Goal: Check status: Verify the current state of an ongoing process or item

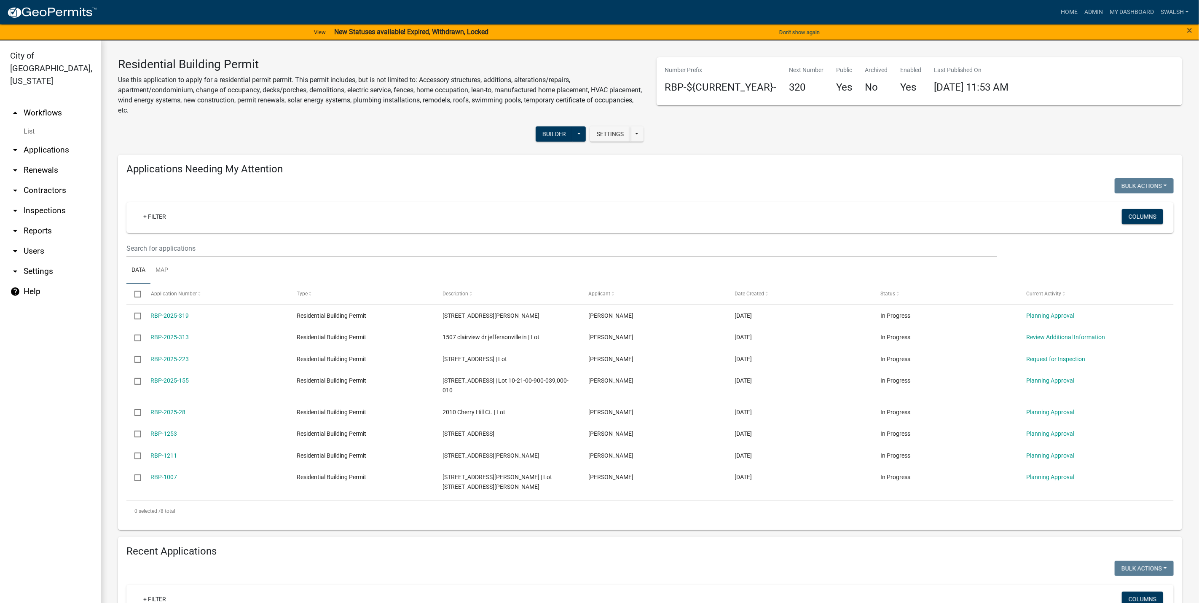
click at [55, 140] on link "arrow_drop_down Applications" at bounding box center [50, 150] width 101 height 20
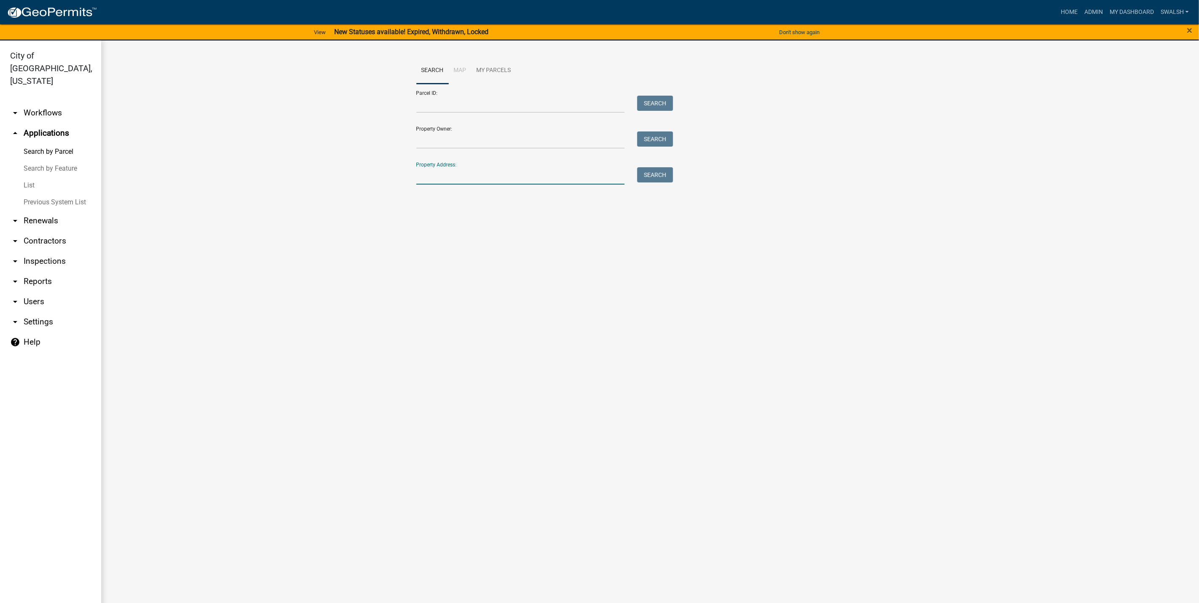
click at [455, 172] on input "Property Address:" at bounding box center [520, 175] width 209 height 17
type input "4885"
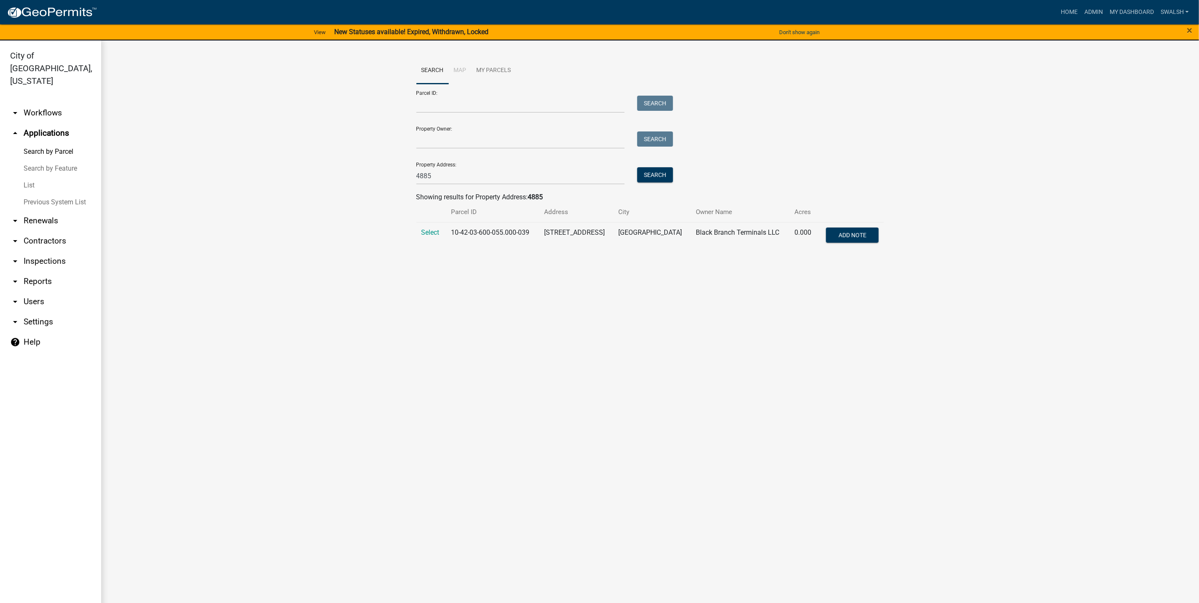
click at [487, 303] on main "Search Map My Parcels Parcel ID: Search Property Owner: Search Property Address…" at bounding box center [650, 326] width 1098 height 573
click at [421, 231] on span "Select" at bounding box center [430, 232] width 18 height 8
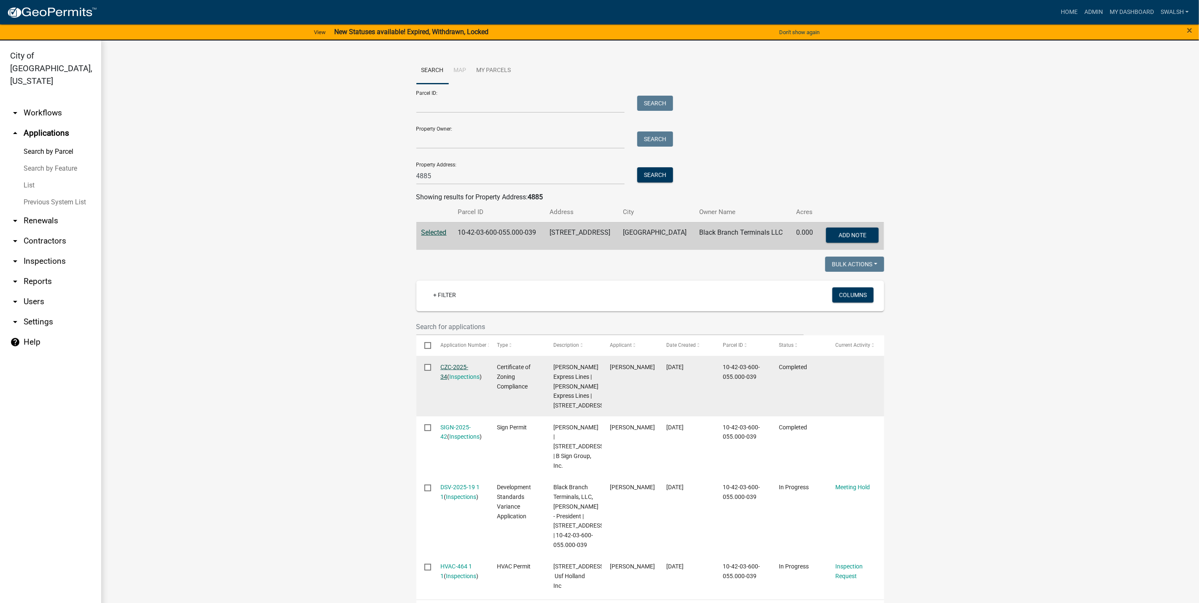
click at [449, 364] on link "CZC-2025-34" at bounding box center [454, 372] width 28 height 16
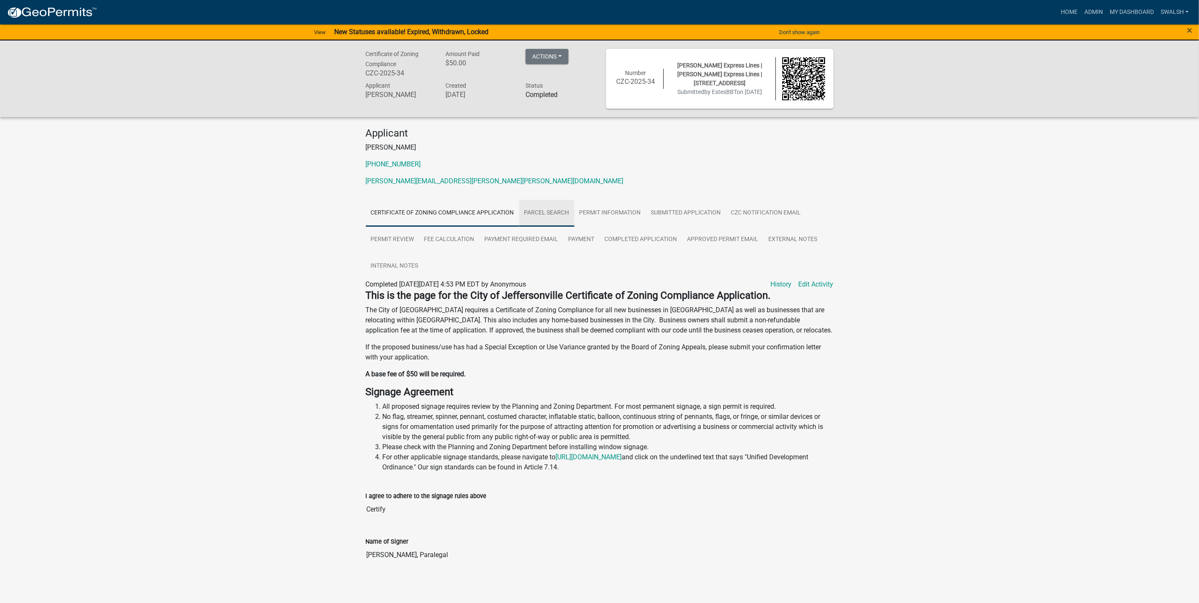
click at [557, 210] on link "Parcel search" at bounding box center [546, 213] width 55 height 27
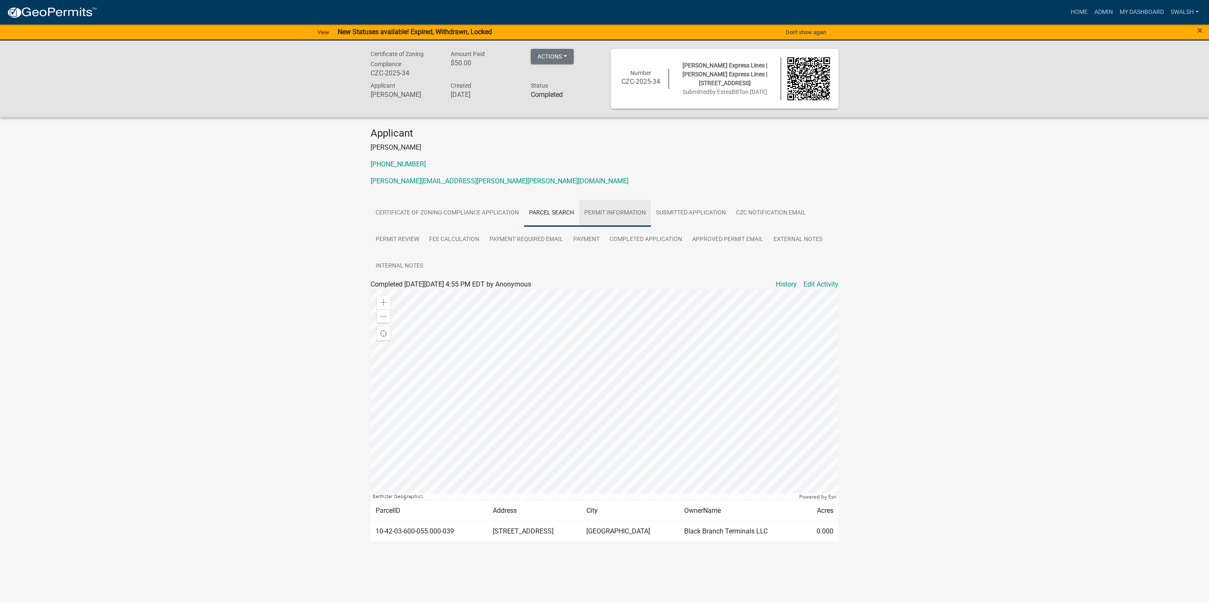
click at [611, 215] on link "Permit Information" at bounding box center [615, 213] width 72 height 27
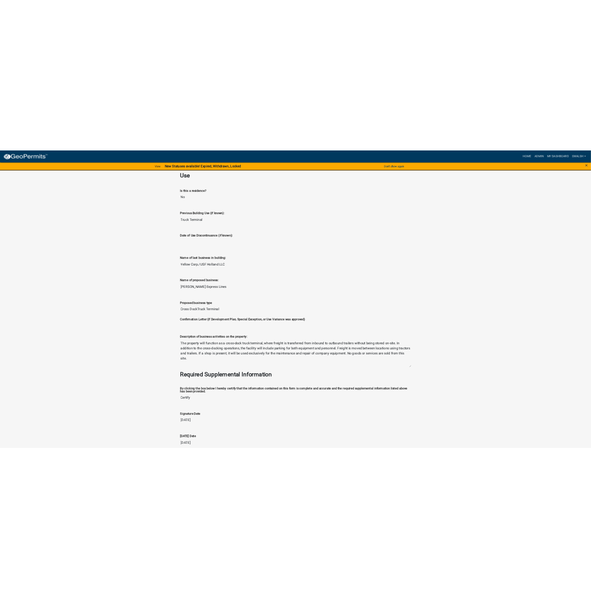
scroll to position [678, 0]
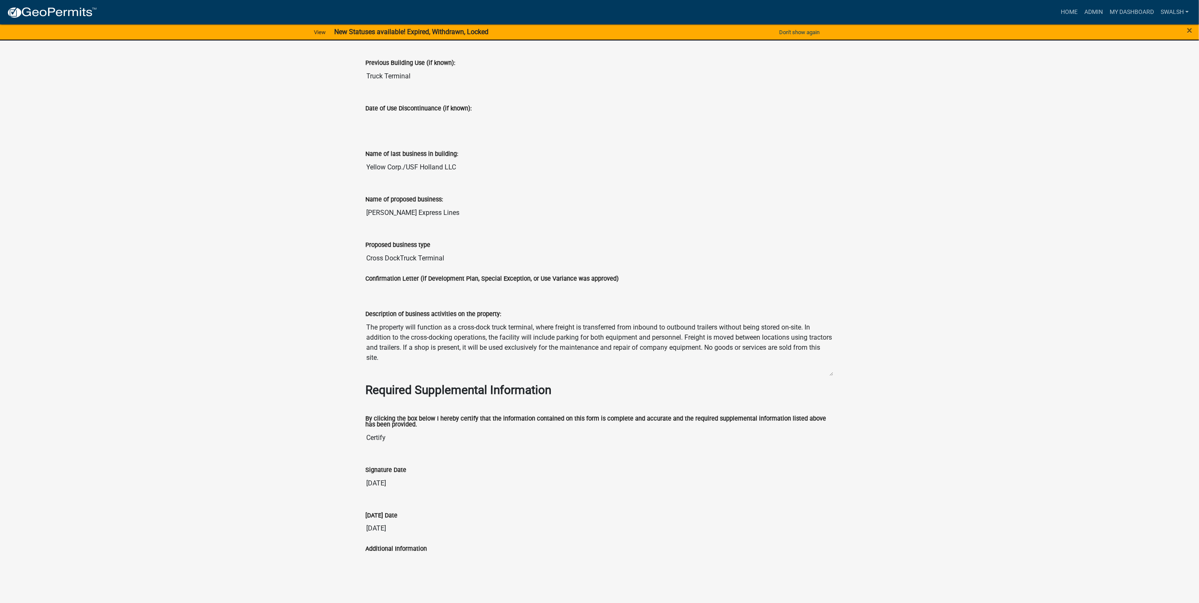
click at [737, 255] on input "Cross DockTruck Terminal" at bounding box center [600, 258] width 468 height 17
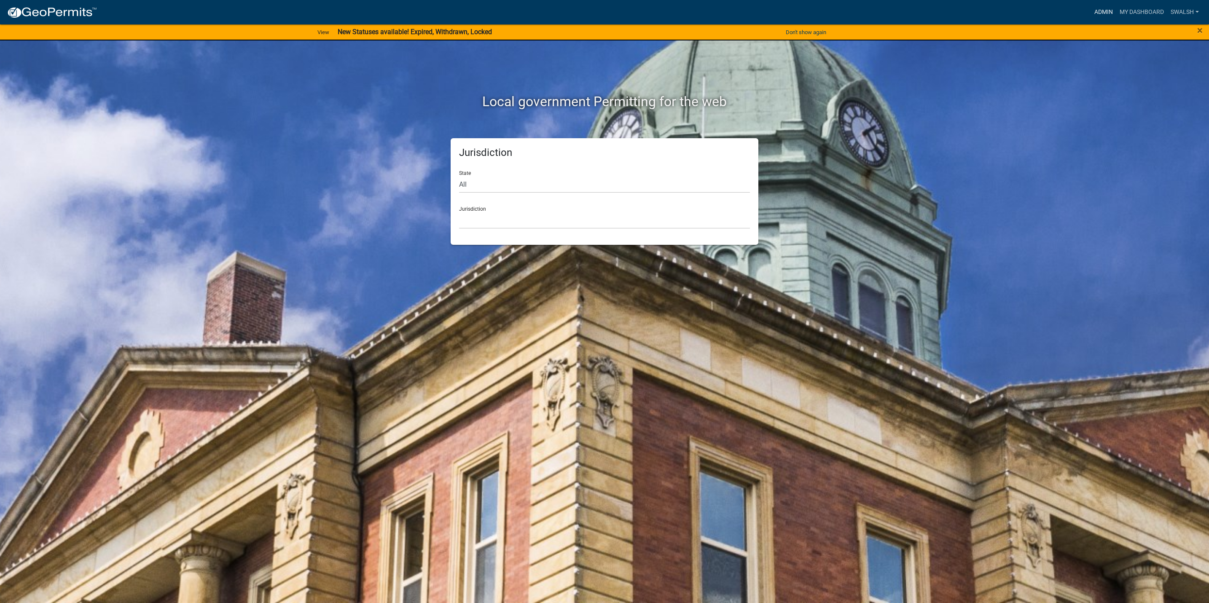
click at [1112, 21] on nav "more_horiz Admin My Dashboard swalsh Admin Account Logout" at bounding box center [604, 12] width 1209 height 24
click at [1107, 13] on link "Admin" at bounding box center [1103, 12] width 25 height 16
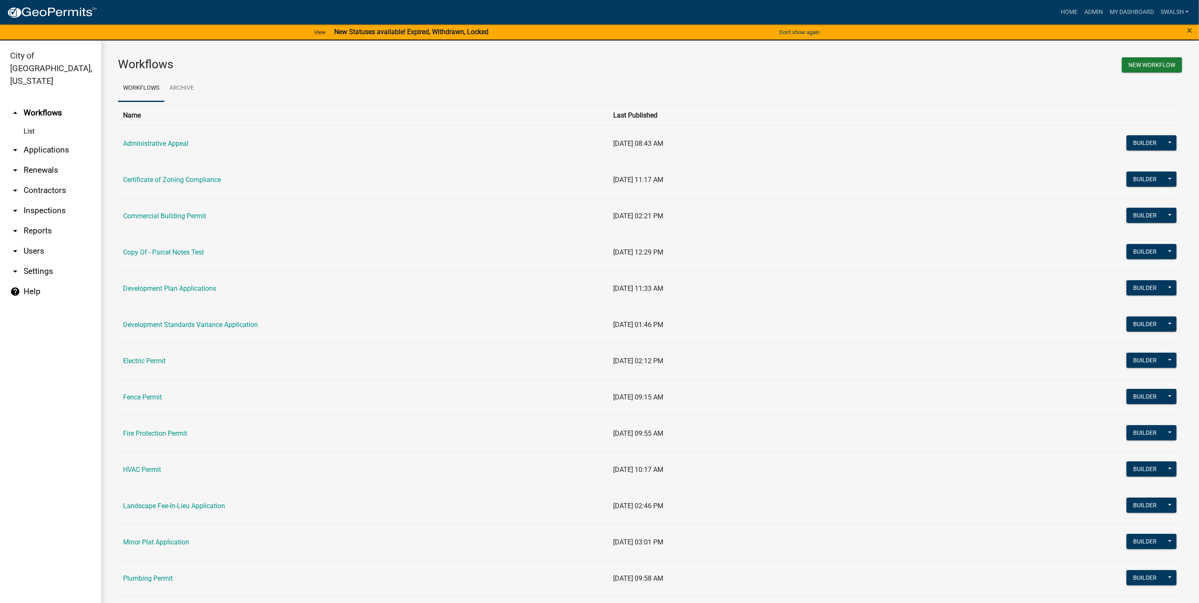
scroll to position [63, 0]
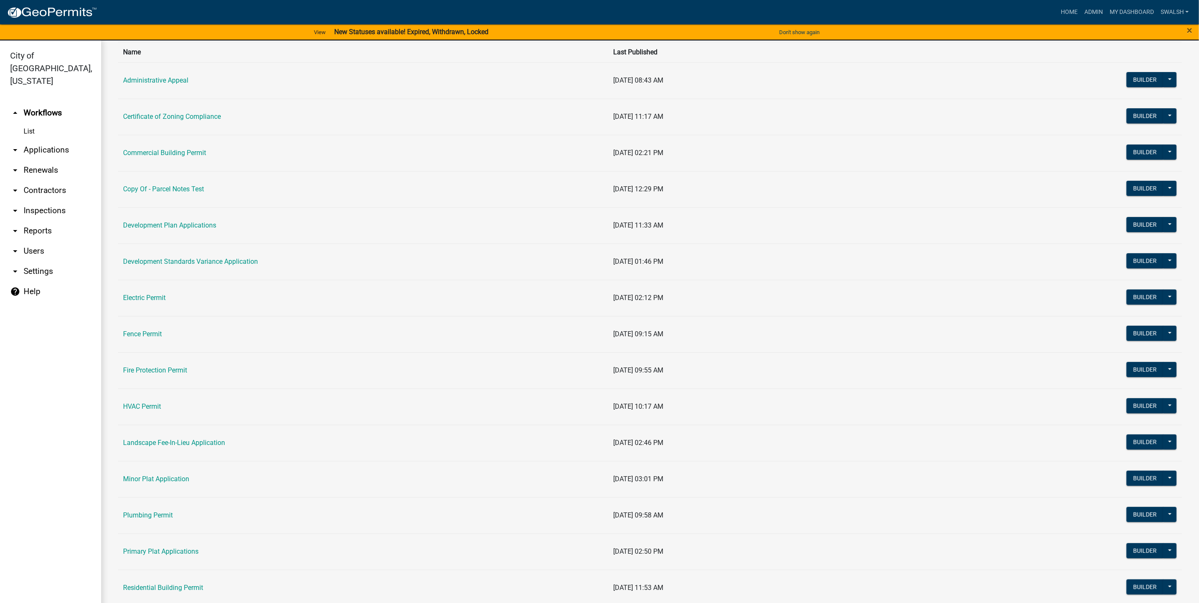
click at [52, 145] on link "arrow_drop_down Applications" at bounding box center [50, 150] width 101 height 20
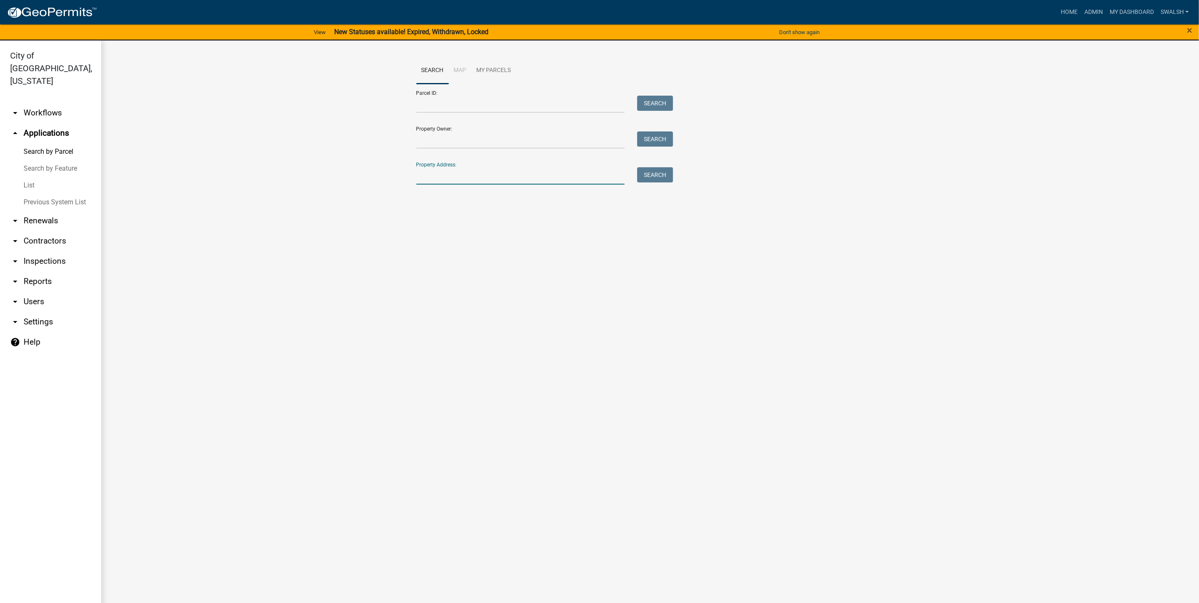
click at [430, 176] on input "Property Address:" at bounding box center [520, 175] width 209 height 17
type input "4885"
click at [426, 229] on span "Select" at bounding box center [430, 232] width 18 height 8
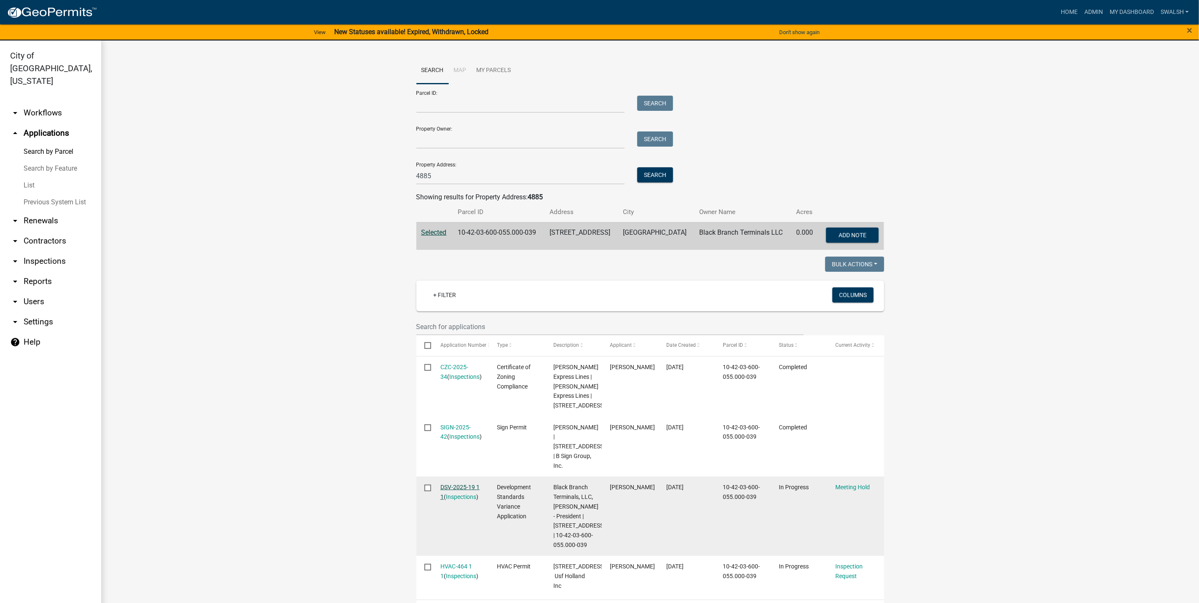
click at [444, 487] on link "DSV-2025-19 1 1" at bounding box center [459, 492] width 39 height 16
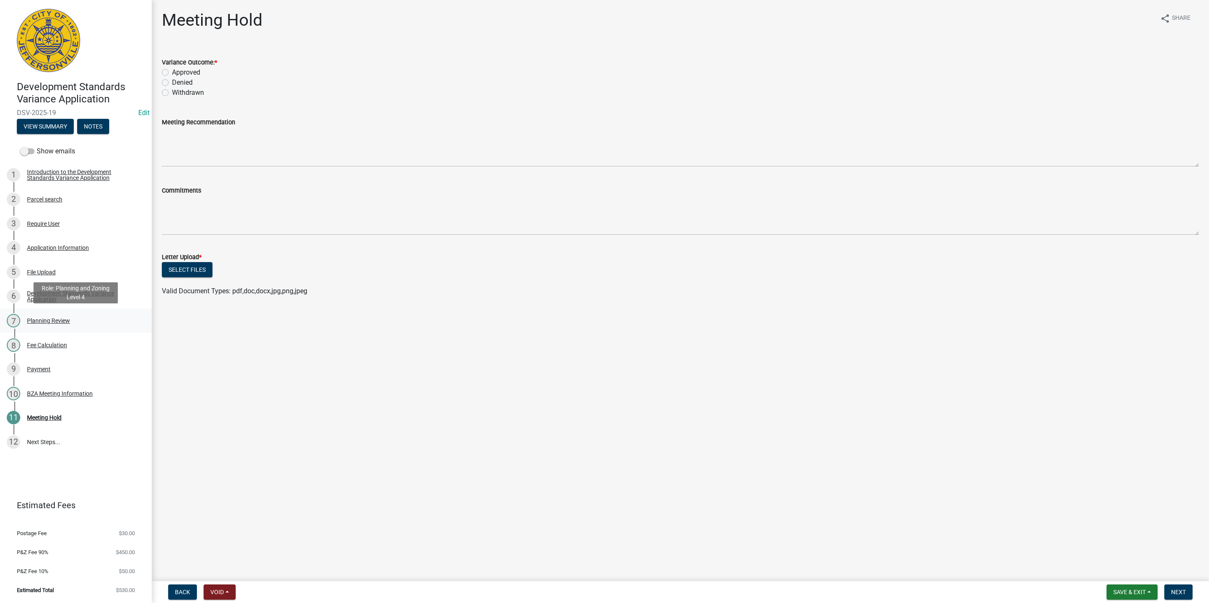
click at [68, 322] on div "Planning Review" at bounding box center [48, 321] width 43 height 6
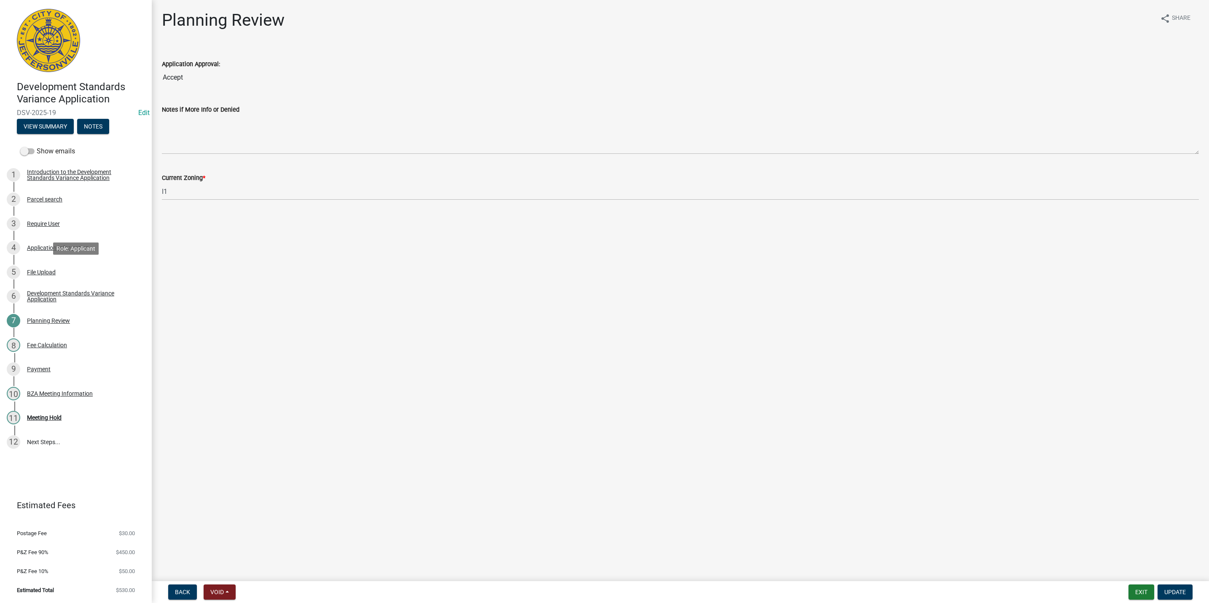
click at [71, 271] on div "5 File Upload" at bounding box center [72, 271] width 131 height 13
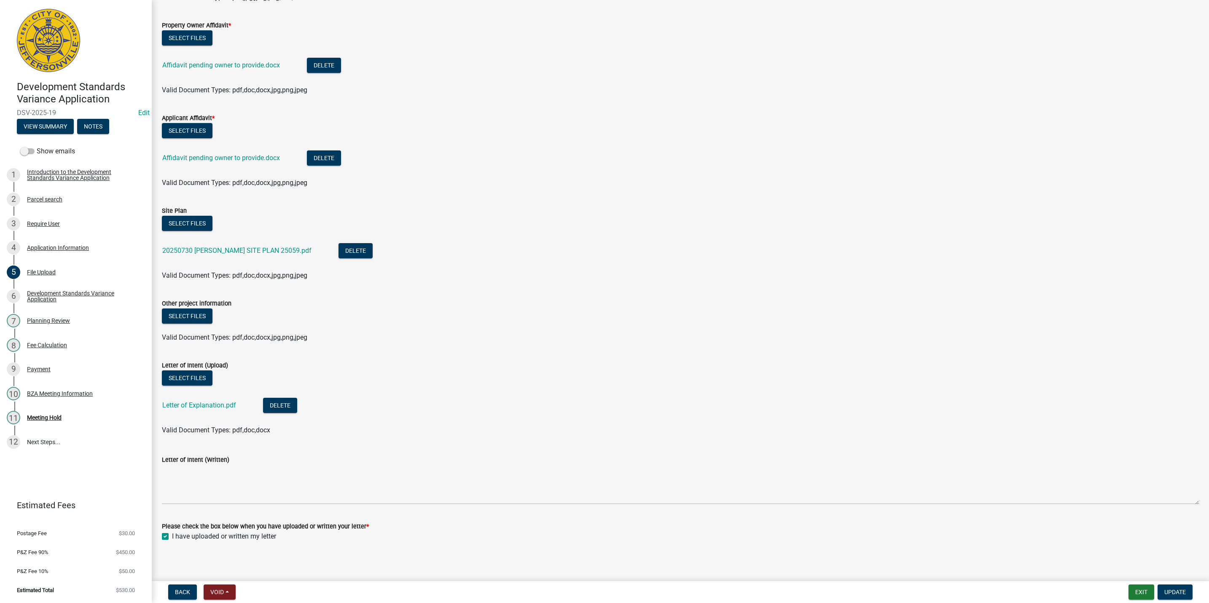
scroll to position [218, 0]
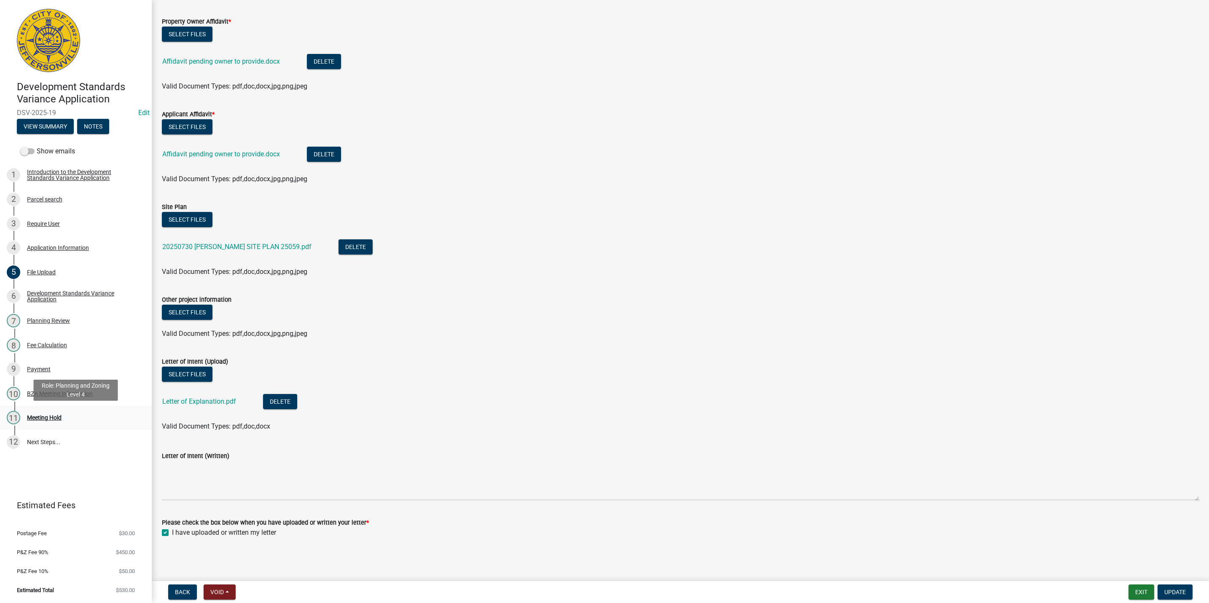
click at [74, 421] on div "11 Meeting Hold" at bounding box center [72, 417] width 131 height 13
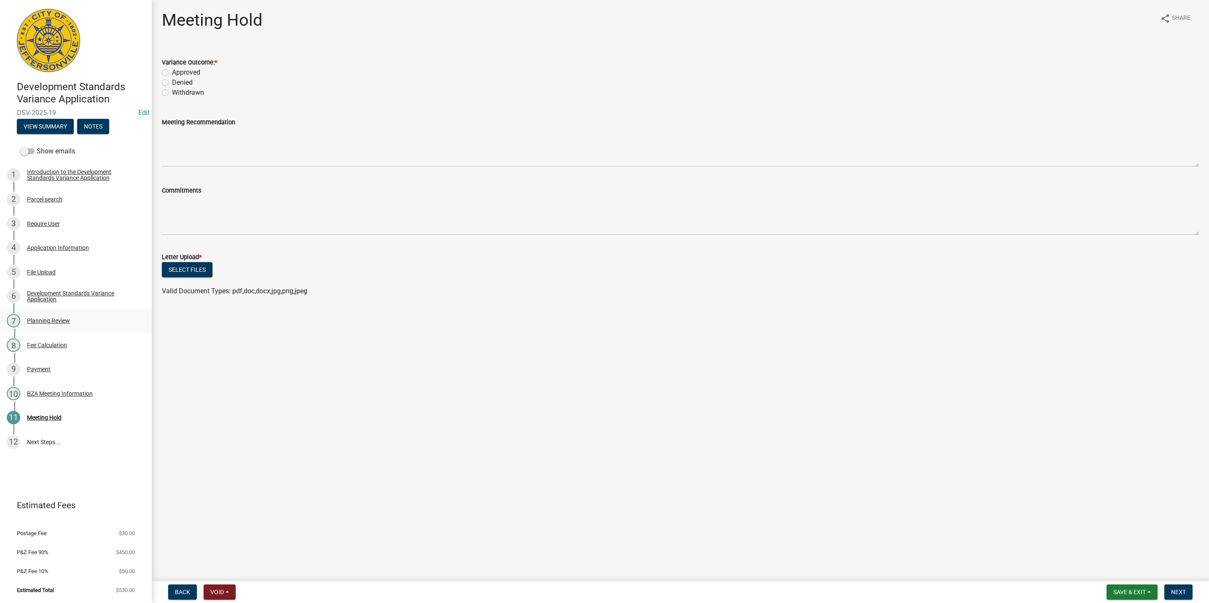
click at [62, 320] on div "Planning Review" at bounding box center [48, 321] width 43 height 6
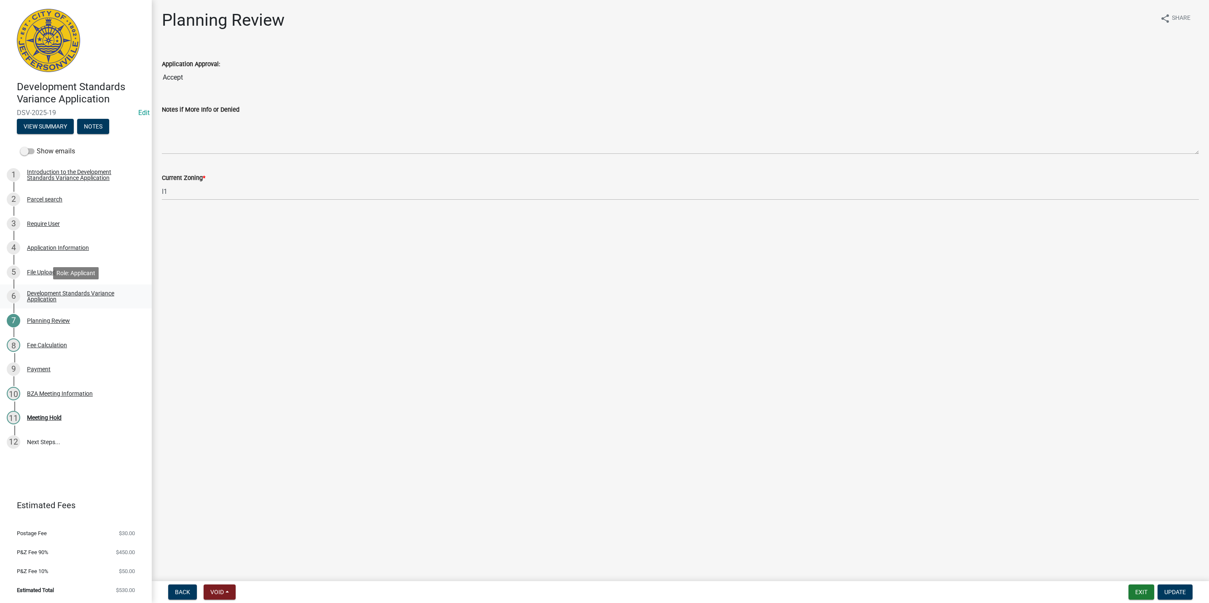
click at [66, 298] on div "Development Standards Variance Application" at bounding box center [82, 296] width 111 height 12
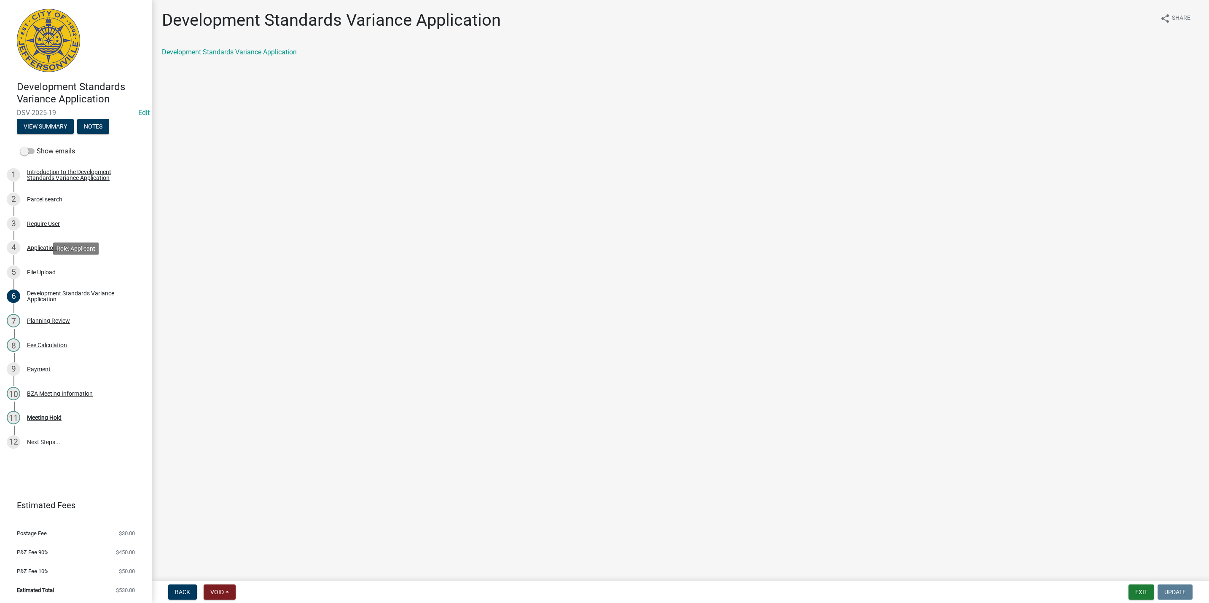
click at [58, 275] on div "5 File Upload" at bounding box center [72, 271] width 131 height 13
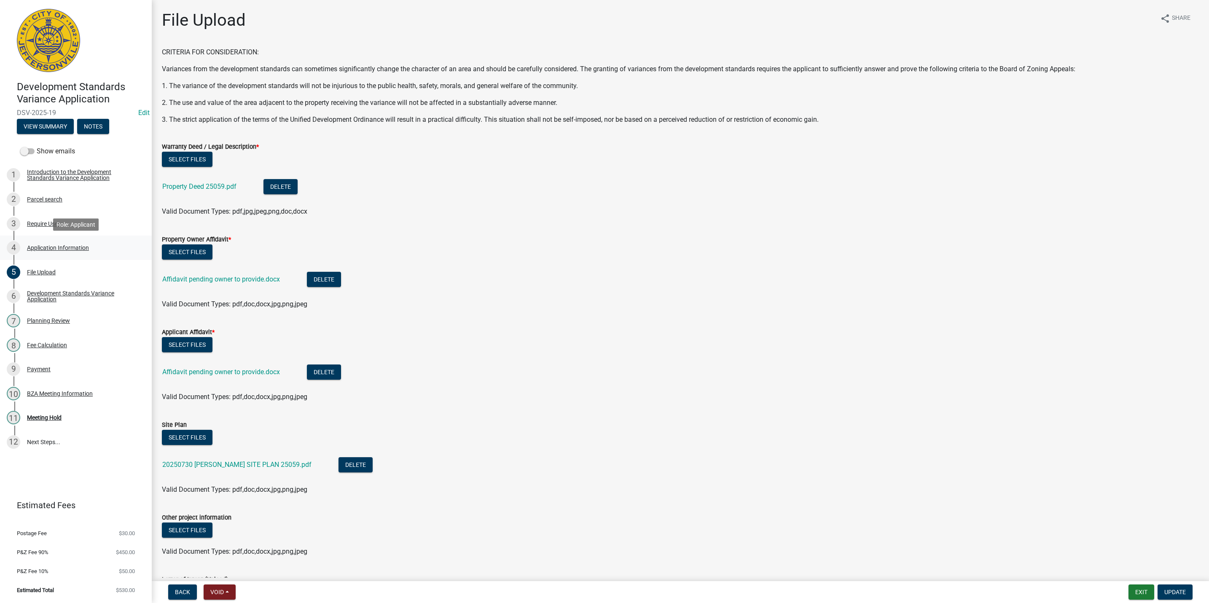
click at [48, 253] on div "4 Application Information" at bounding box center [72, 247] width 131 height 13
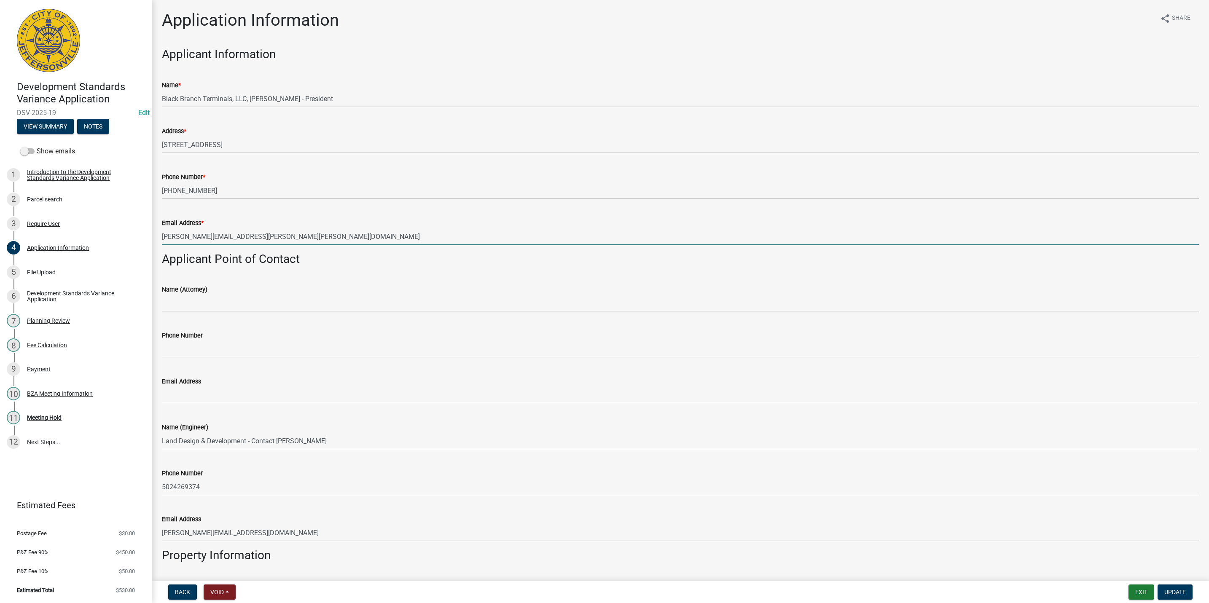
click at [327, 239] on input "angela.maidment@estes-express.com" at bounding box center [680, 236] width 1037 height 17
drag, startPoint x: 281, startPoint y: 233, endPoint x: 161, endPoint y: 236, distance: 120.1
click at [161, 236] on div "Email Address * angela.maidment@estes-express.com" at bounding box center [679, 225] width 1049 height 39
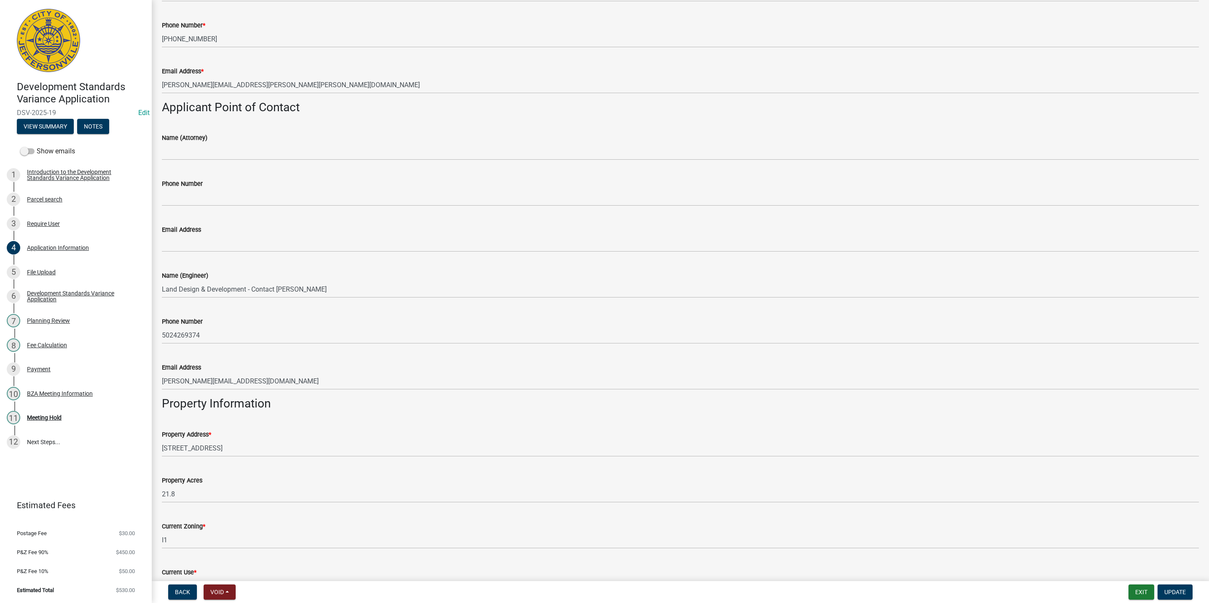
scroll to position [200, 0]
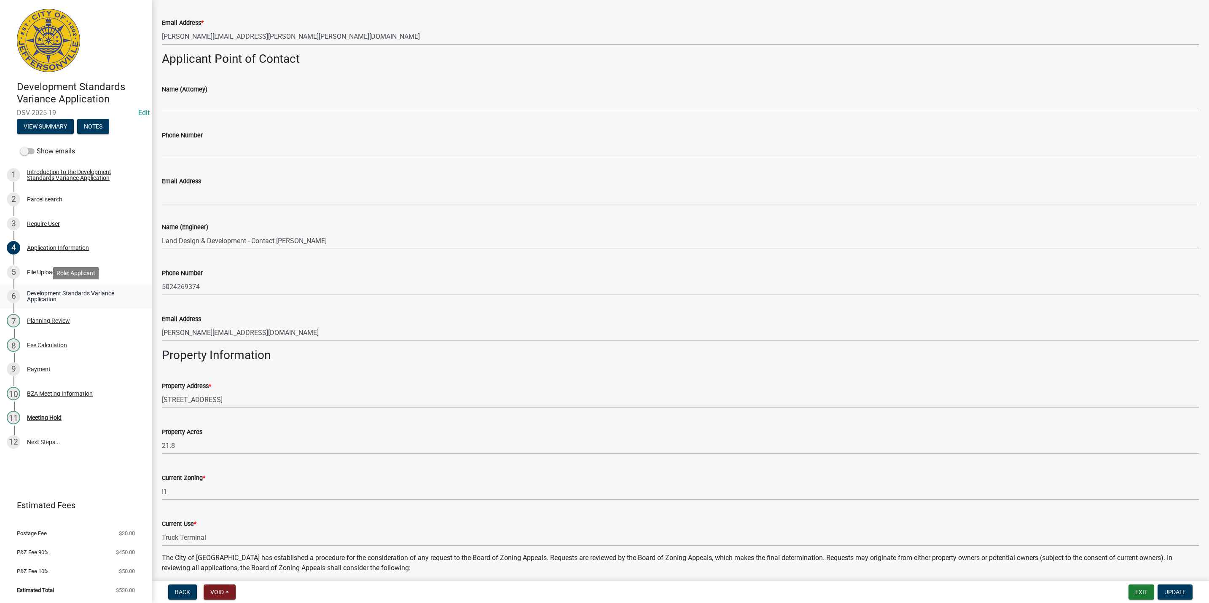
click at [91, 289] on link "6 Development Standards Variance Application" at bounding box center [76, 296] width 152 height 24
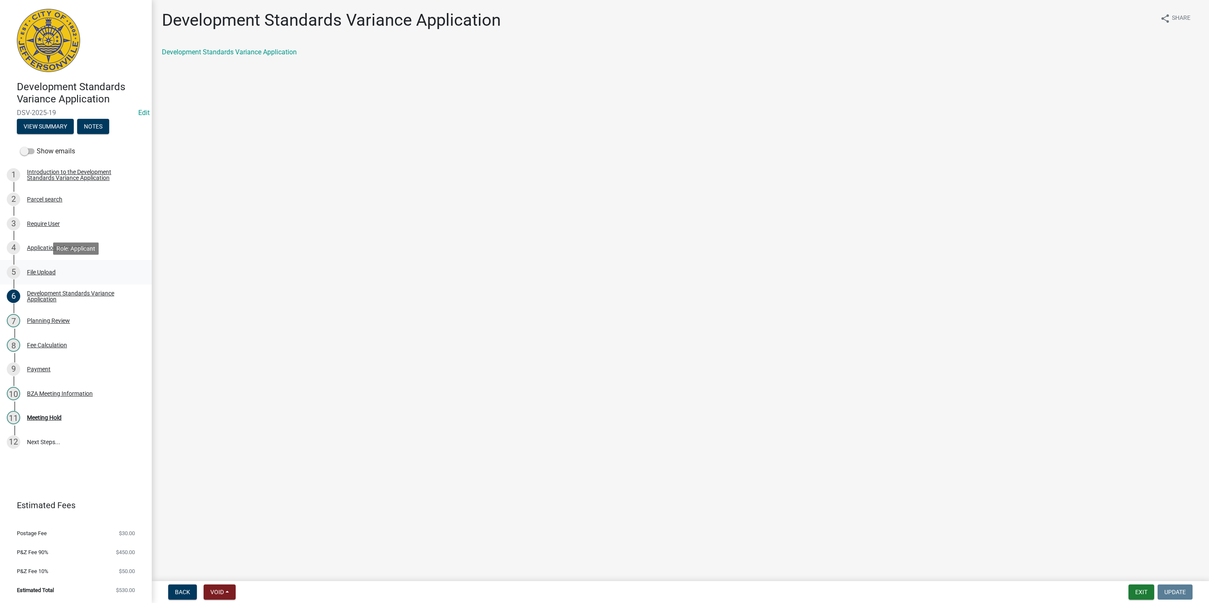
click at [77, 278] on div "5 File Upload" at bounding box center [72, 271] width 131 height 13
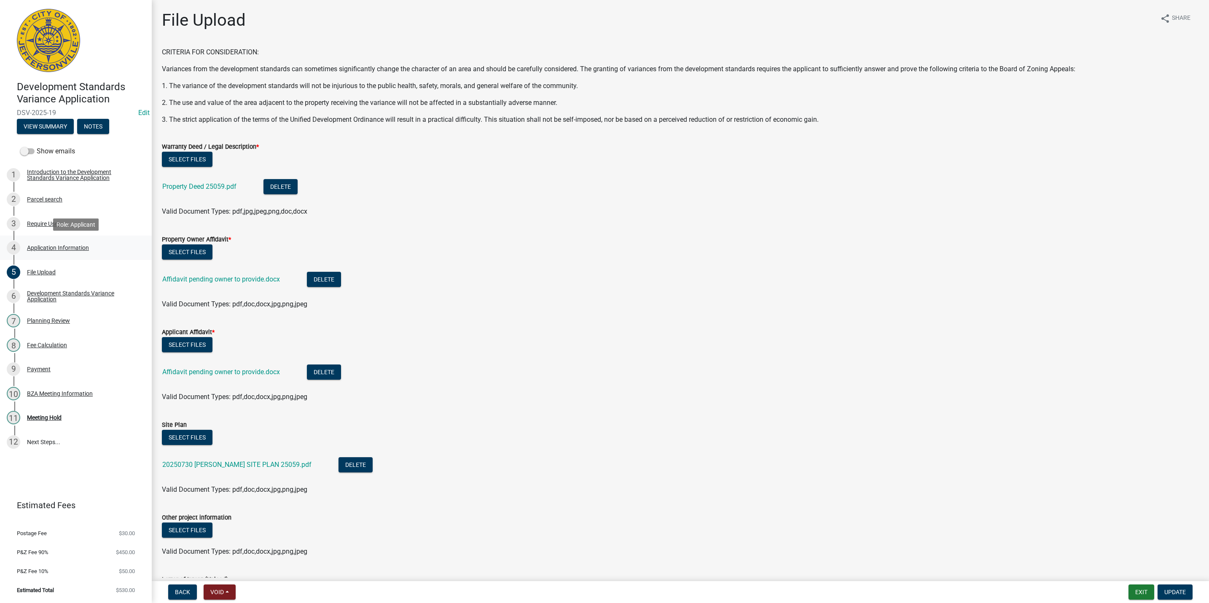
click at [75, 238] on link "4 Application Information" at bounding box center [76, 248] width 152 height 24
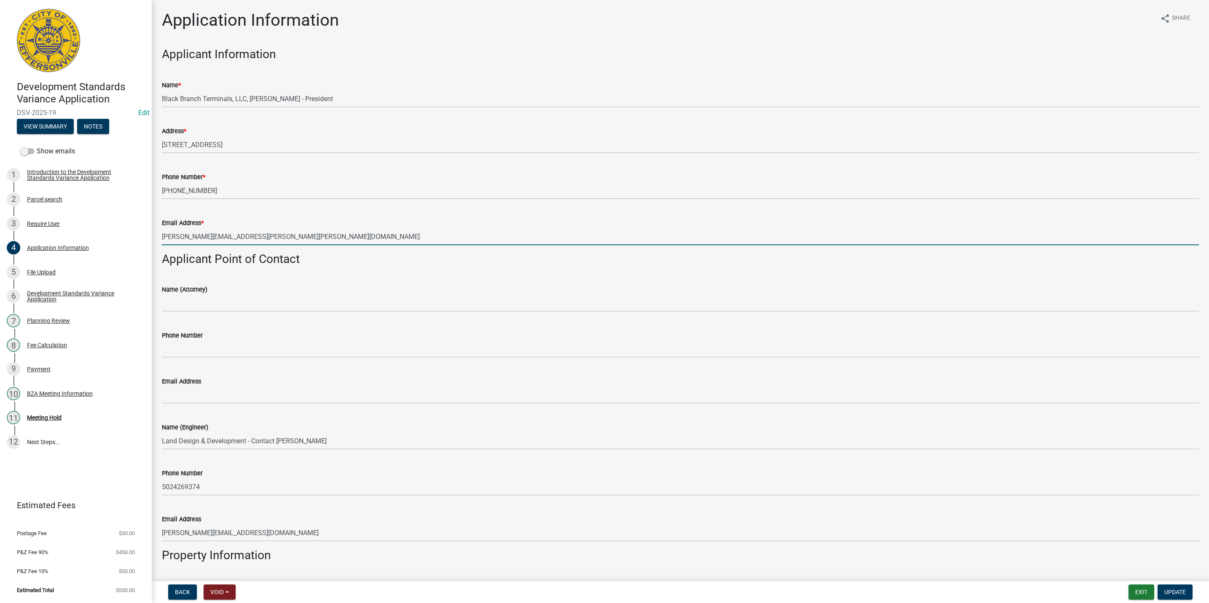
drag, startPoint x: 296, startPoint y: 234, endPoint x: 162, endPoint y: 235, distance: 134.0
click at [162, 235] on input "angela.maidment@estes-express.com" at bounding box center [680, 236] width 1037 height 17
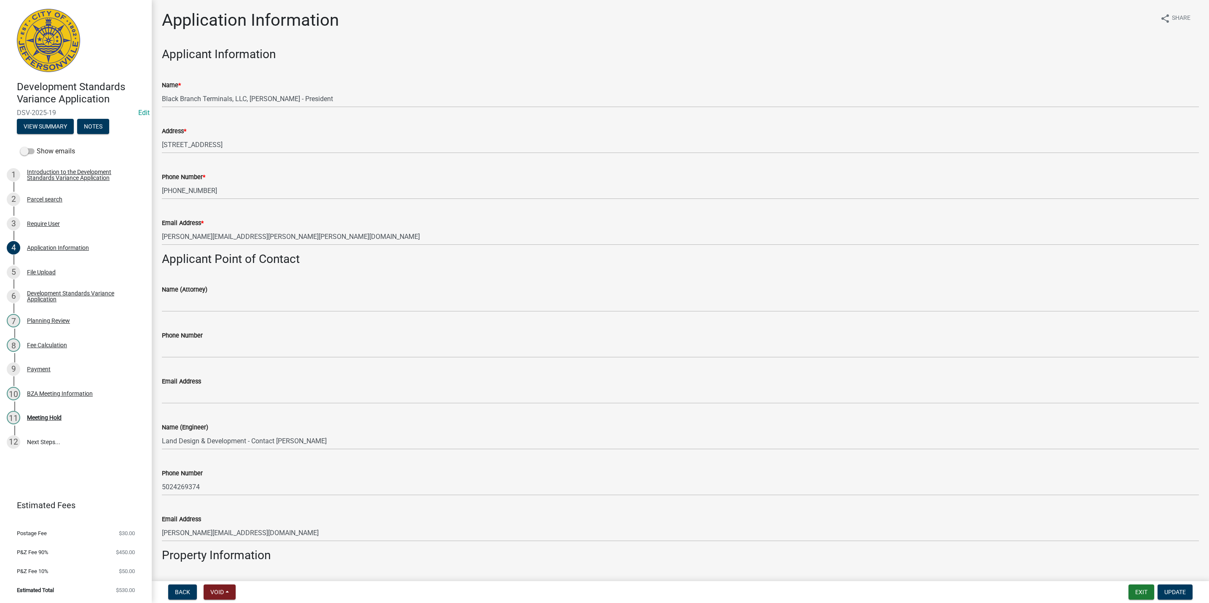
scroll to position [63, 0]
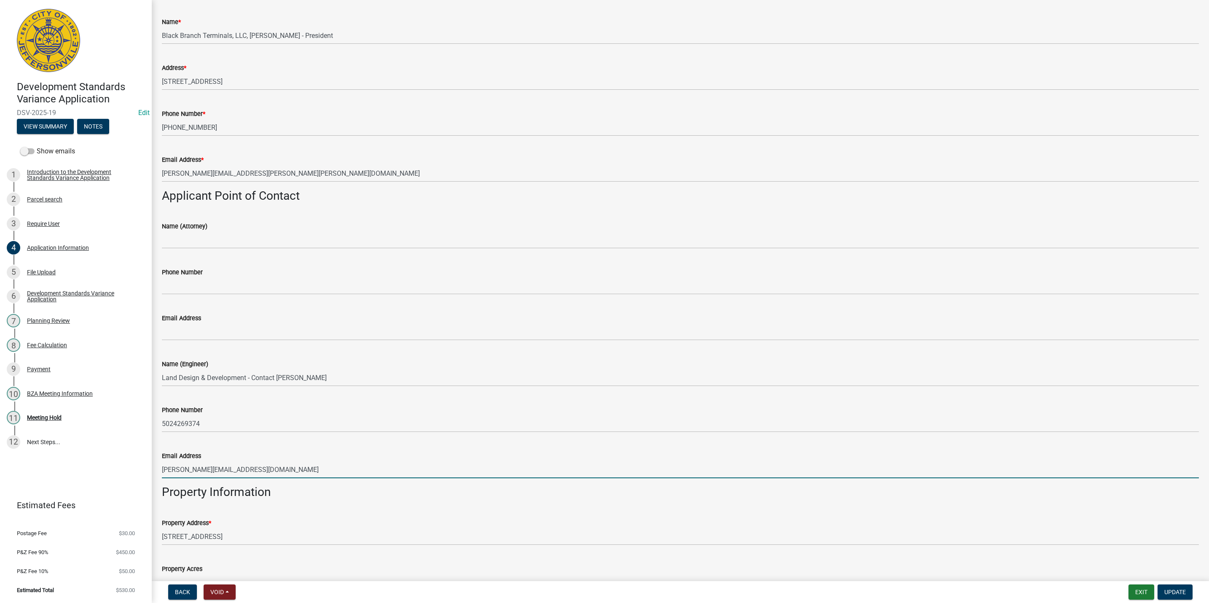
drag, startPoint x: 236, startPoint y: 461, endPoint x: 129, endPoint y: 455, distance: 107.6
click at [129, 455] on div "Development Standards Variance Application DSV-2025-19 Edit View Summary Notes …" at bounding box center [604, 301] width 1209 height 603
